Goal: Information Seeking & Learning: Learn about a topic

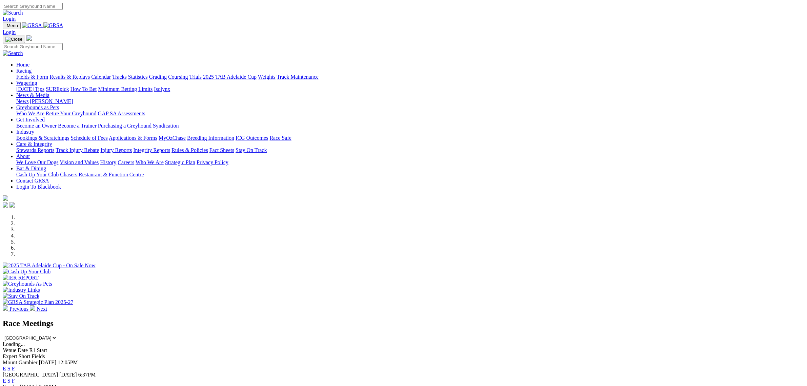
click at [32, 68] on link "Racing" at bounding box center [23, 71] width 15 height 6
click at [48, 74] on link "Fields & Form" at bounding box center [32, 77] width 32 height 6
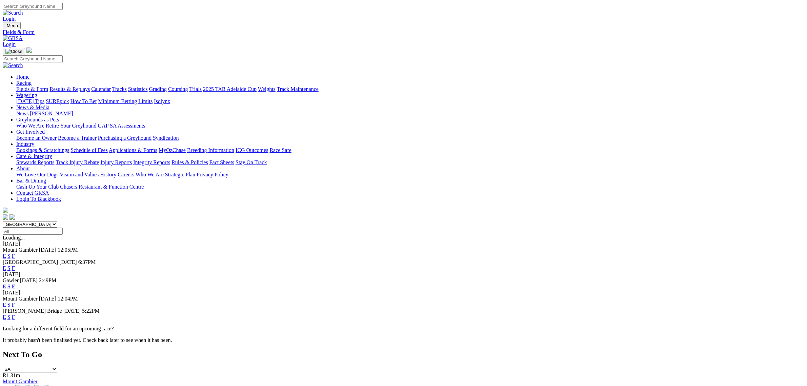
click at [57, 221] on select "[GEOGRAPHIC_DATA] [GEOGRAPHIC_DATA] [GEOGRAPHIC_DATA] [GEOGRAPHIC_DATA] [GEOGRA…" at bounding box center [30, 224] width 55 height 6
select select "QLD"
click at [57, 221] on select "[GEOGRAPHIC_DATA] [GEOGRAPHIC_DATA] [GEOGRAPHIC_DATA] [GEOGRAPHIC_DATA] [GEOGRA…" at bounding box center [30, 224] width 55 height 6
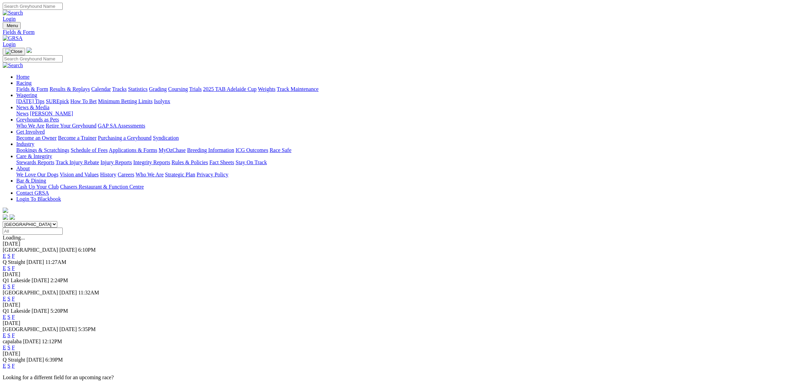
click at [6, 265] on link "E" at bounding box center [4, 268] width 3 height 6
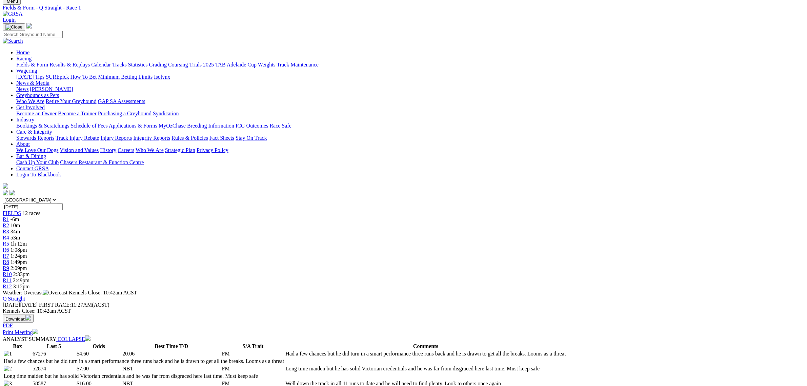
scroll to position [42, 0]
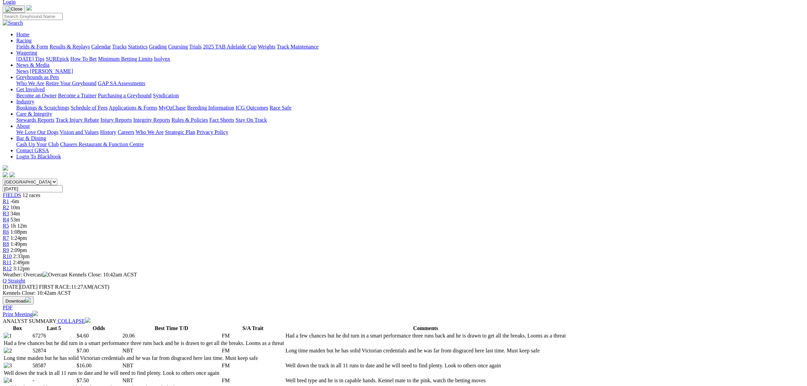
click at [20, 204] on span "10m" at bounding box center [15, 207] width 9 height 6
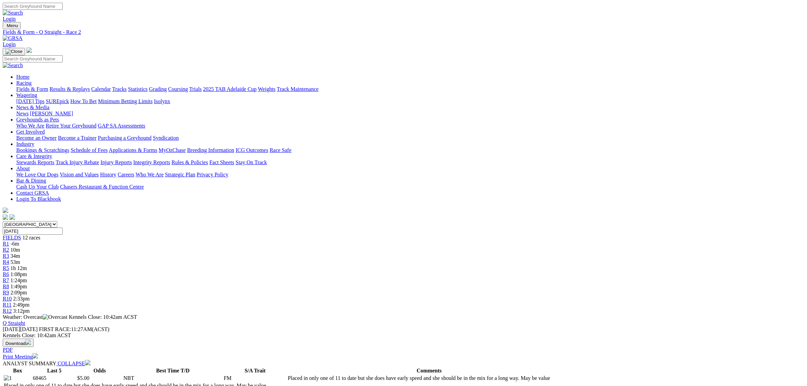
click at [9, 253] on link "R3" at bounding box center [6, 256] width 6 height 6
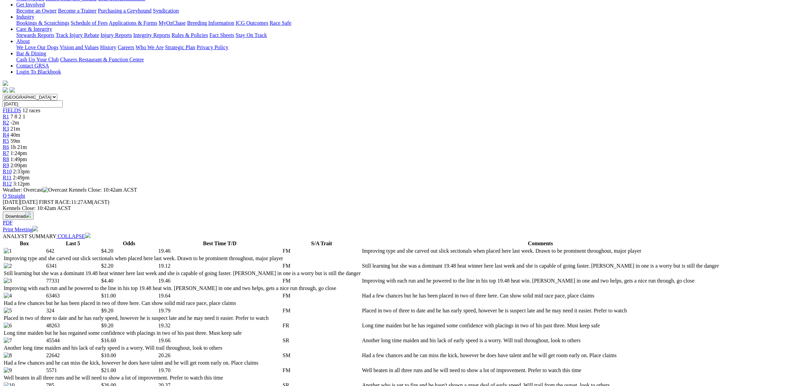
scroll to position [170, 0]
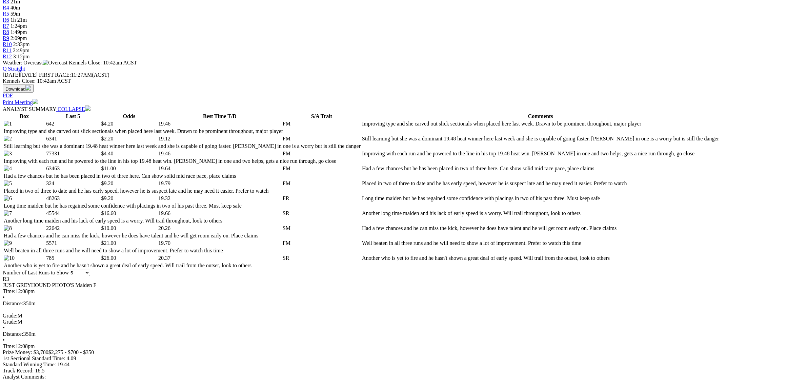
scroll to position [297, 0]
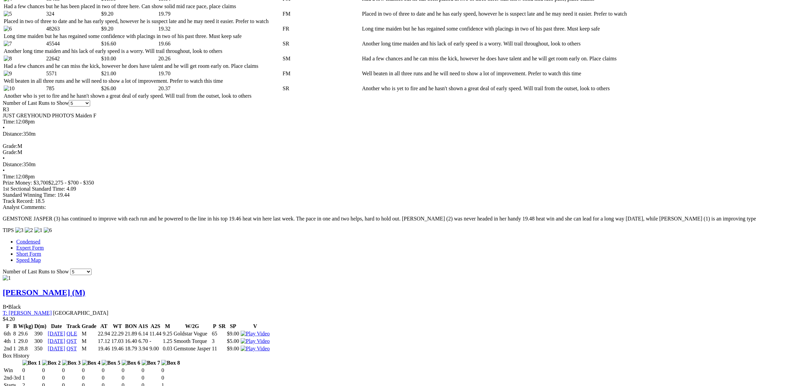
scroll to position [466, 0]
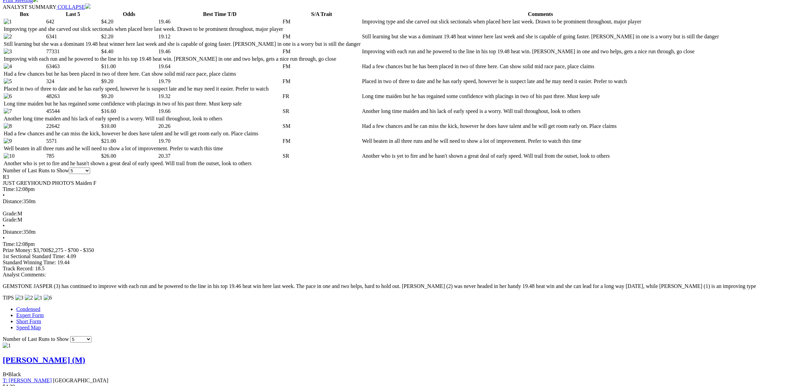
scroll to position [339, 0]
